Goal: Information Seeking & Learning: Learn about a topic

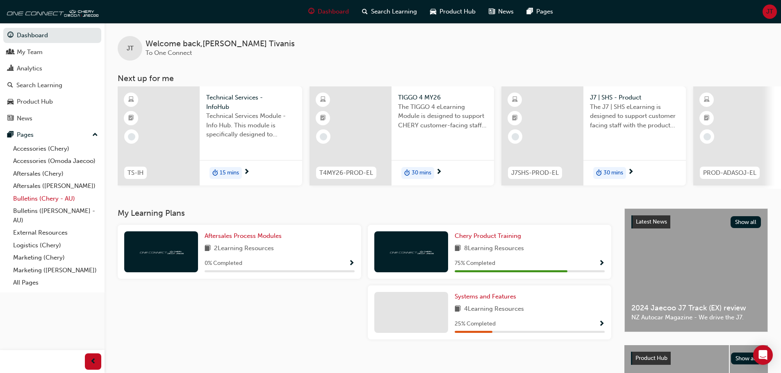
click at [30, 198] on link "Bulletins (Chery - AU)" at bounding box center [55, 199] width 91 height 13
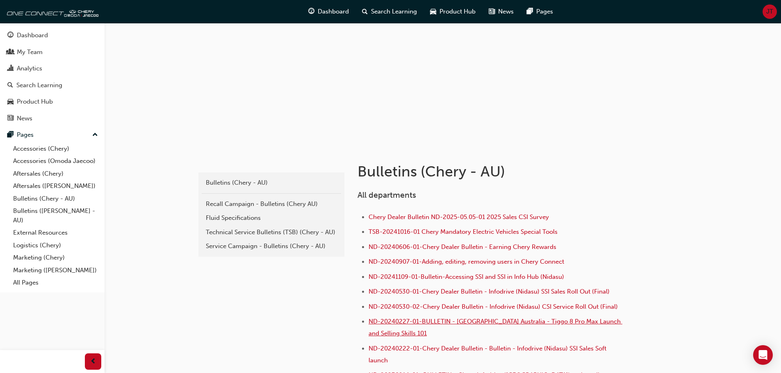
scroll to position [123, 0]
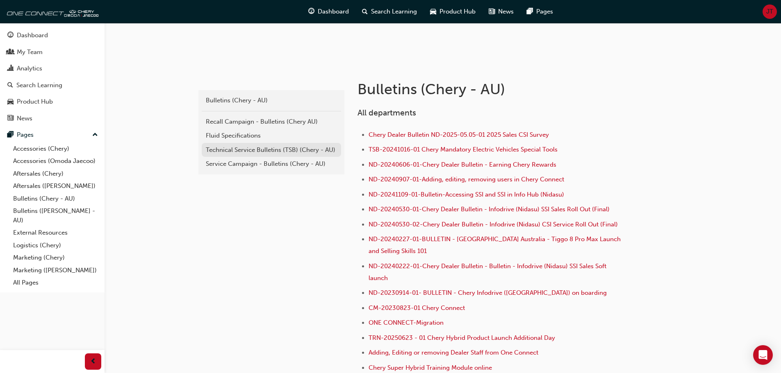
click at [225, 153] on div "Technical Service Bulletins (TSB) (Chery - AU)" at bounding box center [271, 150] width 131 height 9
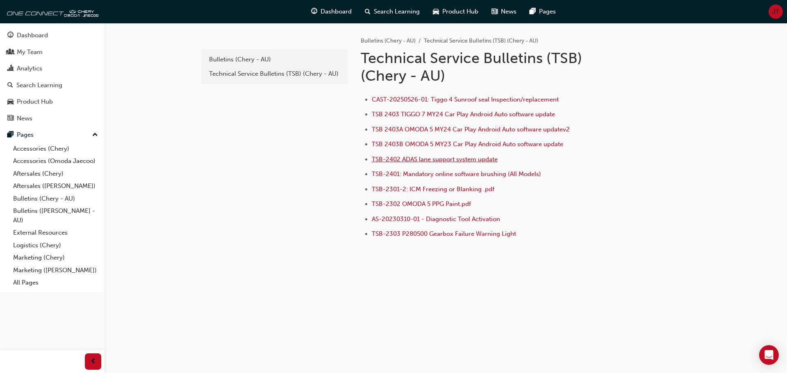
click at [467, 161] on span "TSB-2402 ADAS lane support system update" at bounding box center [435, 159] width 126 height 7
click at [453, 112] on span "TSB 2403 TIGGO 7 MY24 Car Play Android Auto software update" at bounding box center [463, 114] width 183 height 7
click at [244, 60] on div "Bulletins (Chery - AU)" at bounding box center [274, 59] width 131 height 9
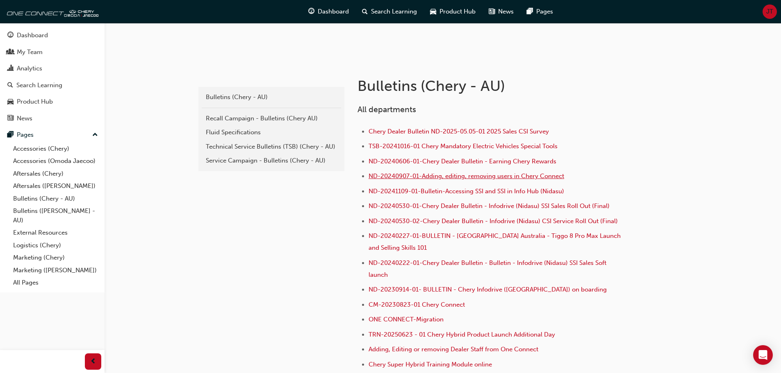
scroll to position [123, 0]
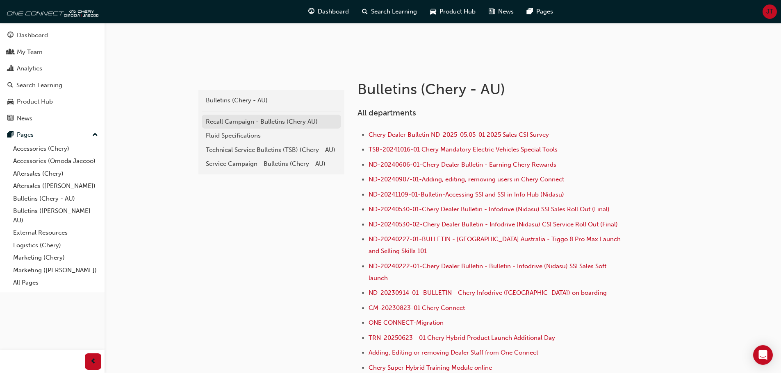
click at [239, 125] on div "Recall Campaign - Bulletins (Chery AU)" at bounding box center [271, 121] width 131 height 9
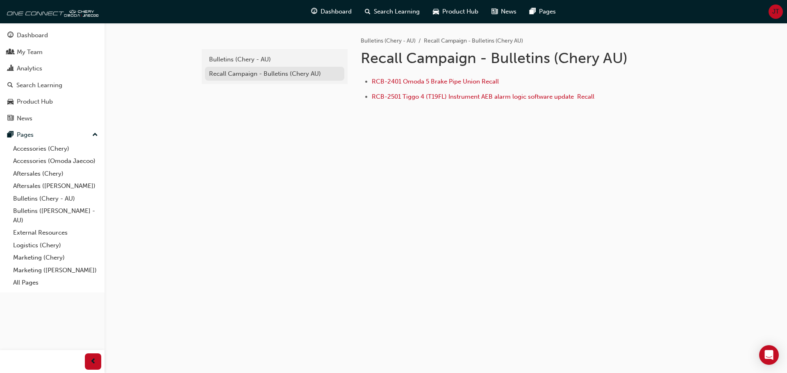
click at [248, 70] on div "Recall Campaign - Bulletins (Chery AU)" at bounding box center [274, 73] width 131 height 9
click at [254, 56] on div "Bulletins (Chery - AU)" at bounding box center [274, 59] width 131 height 9
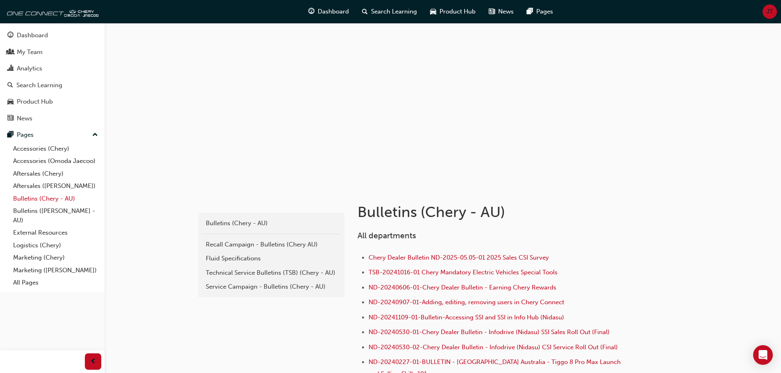
click at [36, 197] on link "Bulletins (Chery - AU)" at bounding box center [55, 199] width 91 height 13
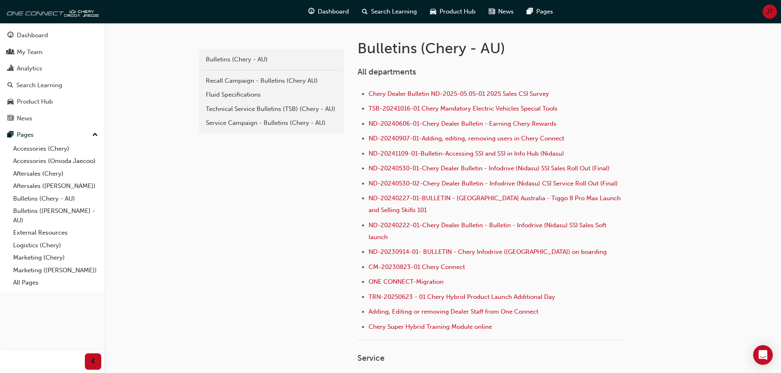
scroll to position [123, 0]
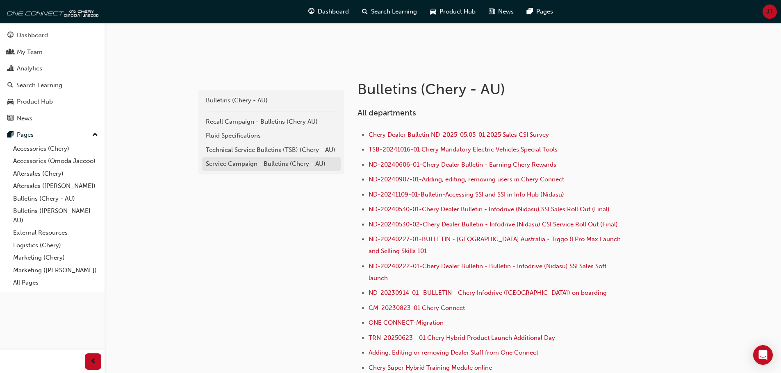
click at [233, 160] on div "Service Campaign - Bulletins (Chery - AU)" at bounding box center [271, 163] width 131 height 9
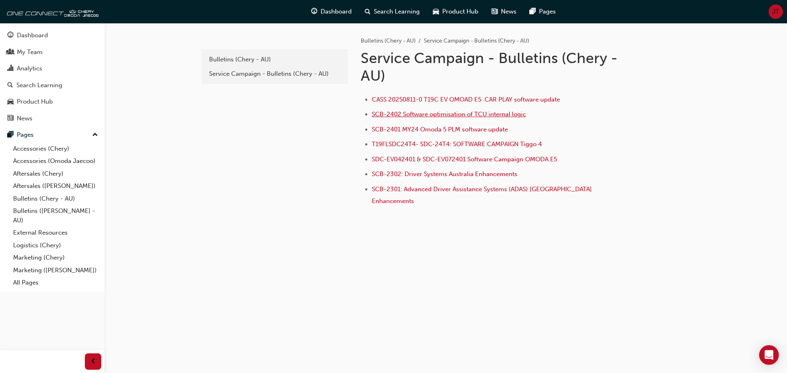
click at [427, 116] on span "SCB-2402 Software optimisation of TCU internal logic" at bounding box center [449, 114] width 154 height 7
